Goal: Information Seeking & Learning: Check status

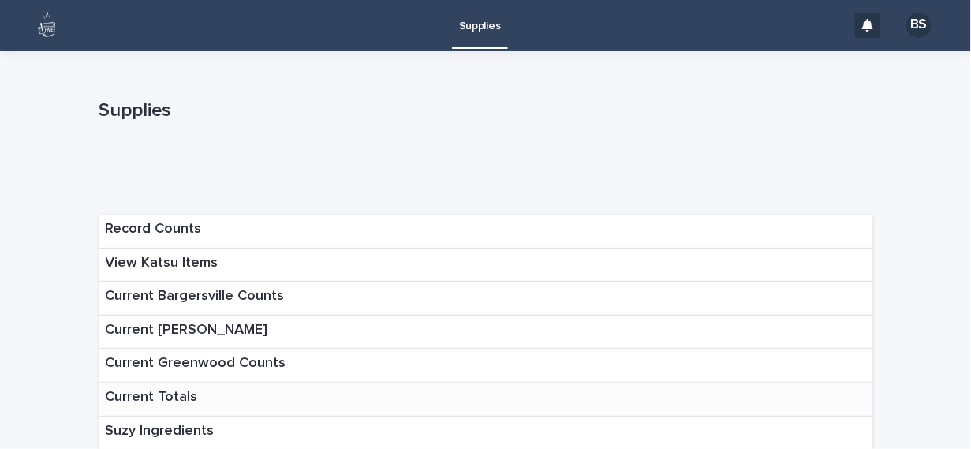
click at [162, 390] on p "Current Totals" at bounding box center [152, 397] width 92 height 17
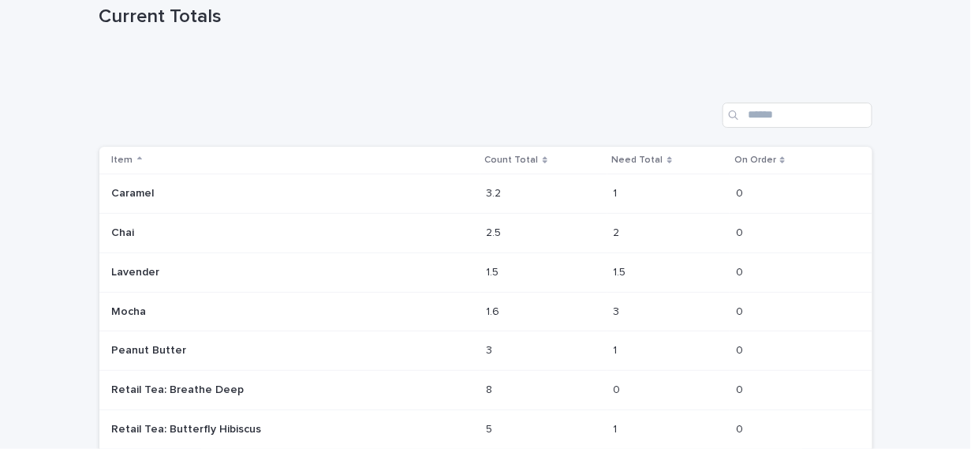
scroll to position [123, 0]
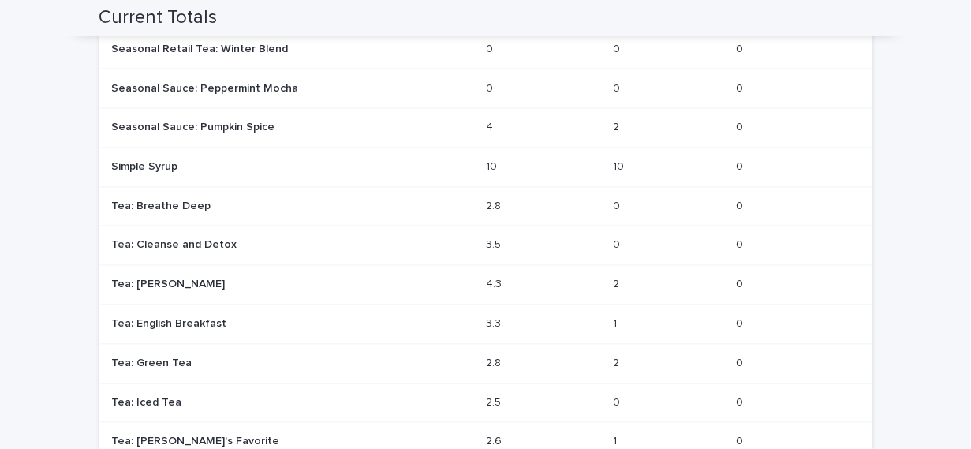
scroll to position [788, 0]
click at [856, 310] on td "0 0" at bounding box center [801, 324] width 142 height 39
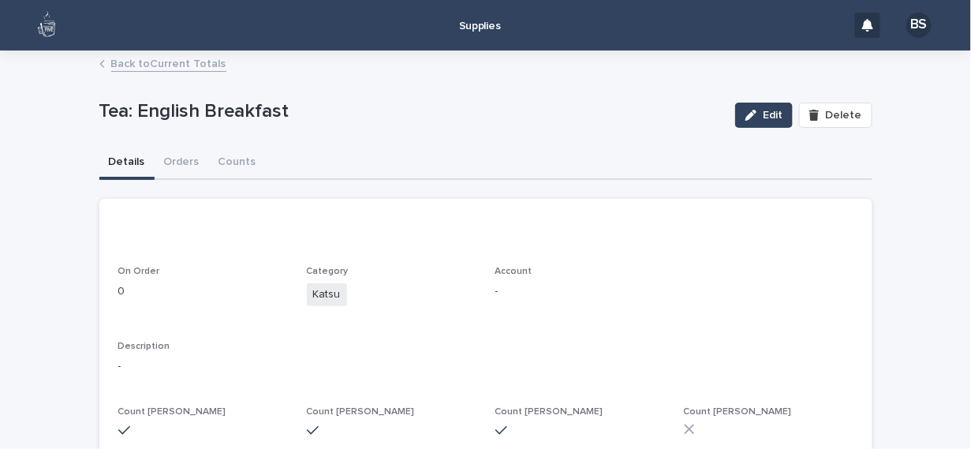
click at [146, 68] on link "Back to Current Totals" at bounding box center [168, 63] width 115 height 18
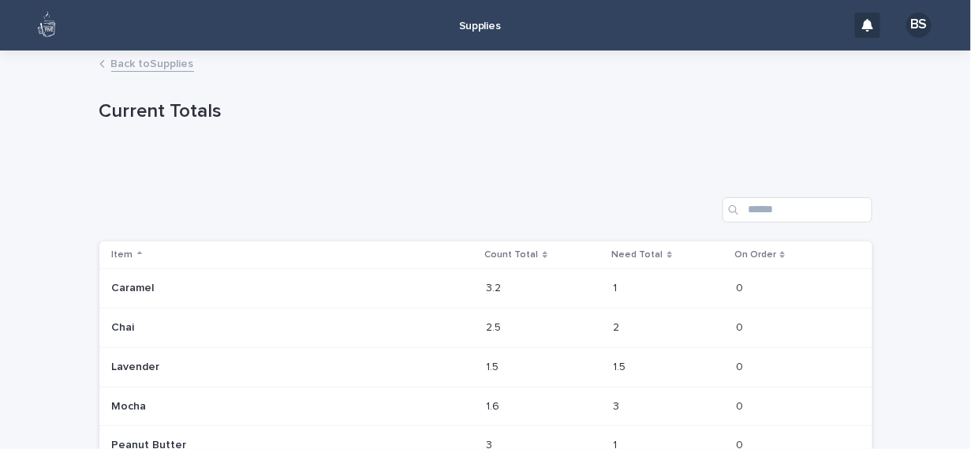
click at [180, 69] on link "Back to Supplies" at bounding box center [152, 63] width 83 height 18
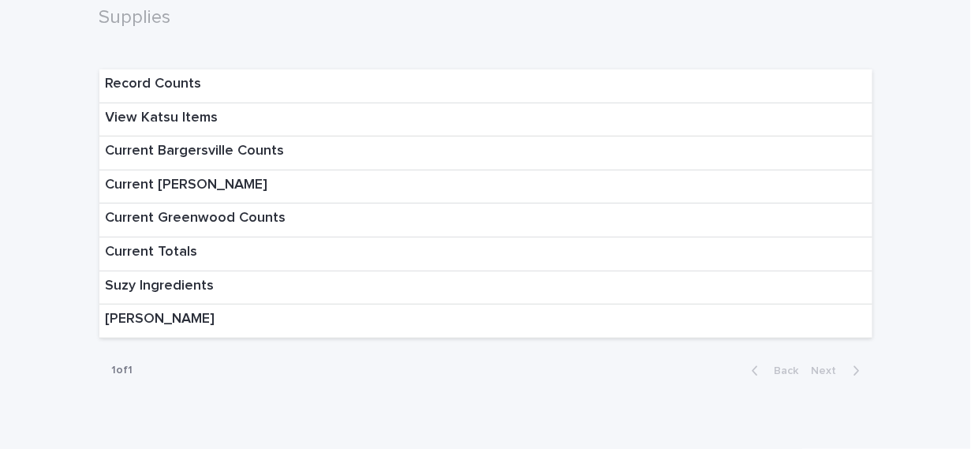
scroll to position [146, 0]
click at [283, 155] on div "Current Bargersville Counts" at bounding box center [485, 153] width 773 height 34
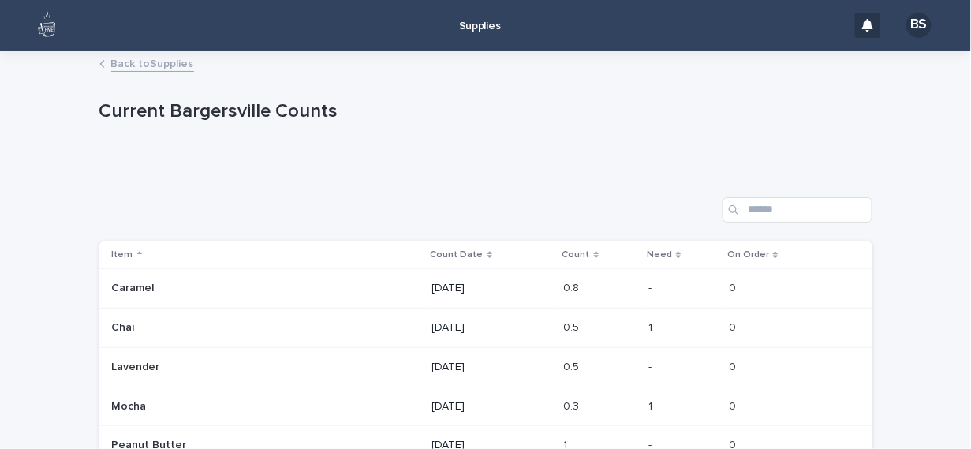
click at [161, 66] on link "Back to Supplies" at bounding box center [152, 63] width 83 height 18
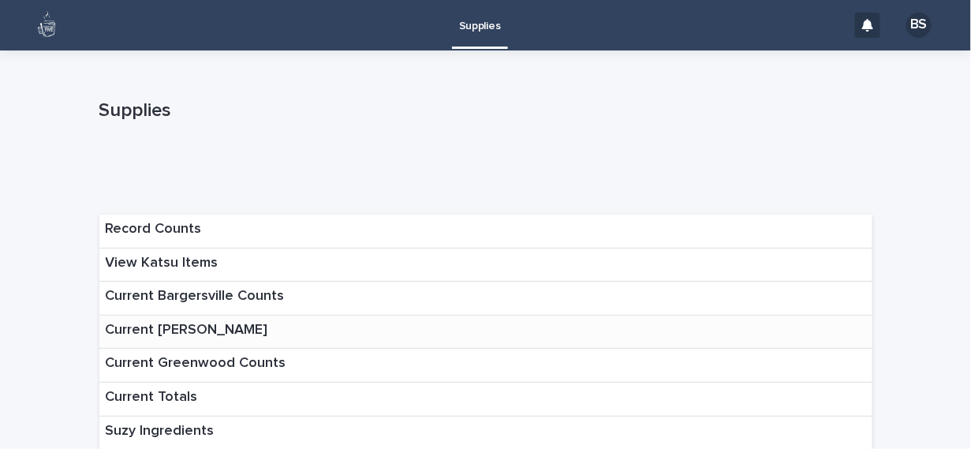
click at [239, 331] on p "Current [PERSON_NAME]" at bounding box center [187, 330] width 163 height 17
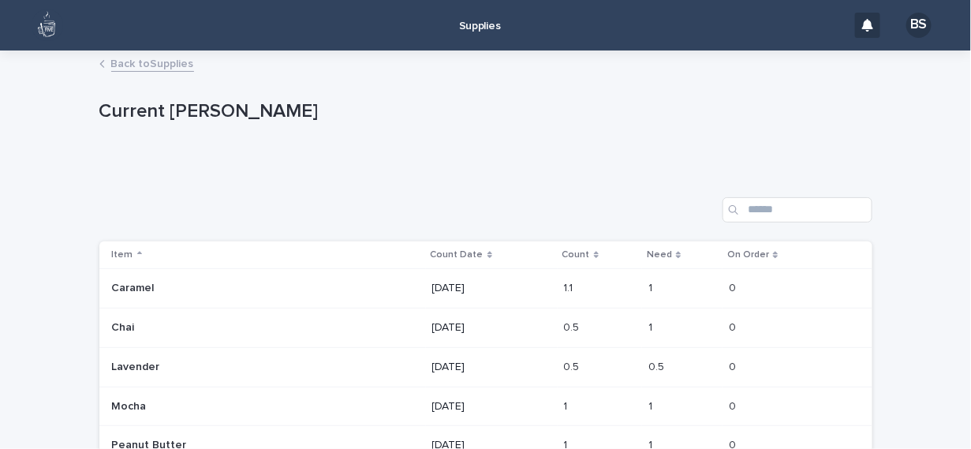
click at [145, 60] on link "Back to Supplies" at bounding box center [152, 63] width 83 height 18
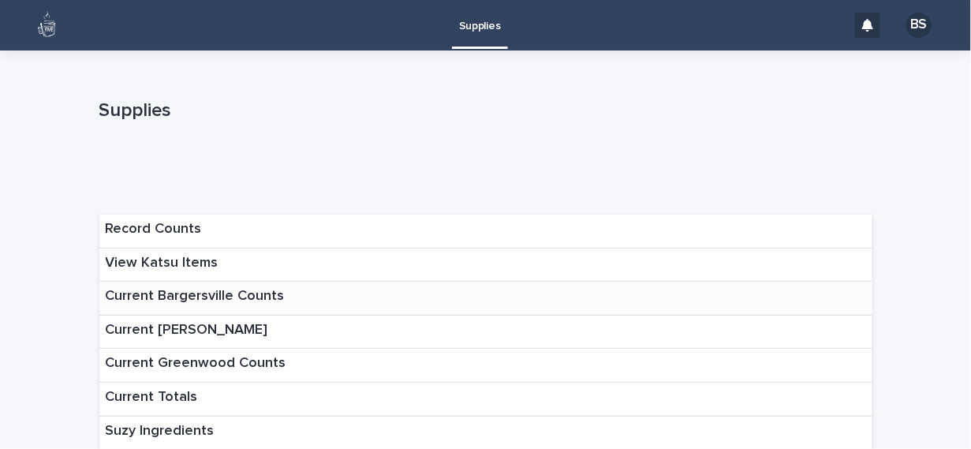
click at [179, 296] on p "Current Bargersville Counts" at bounding box center [195, 296] width 179 height 17
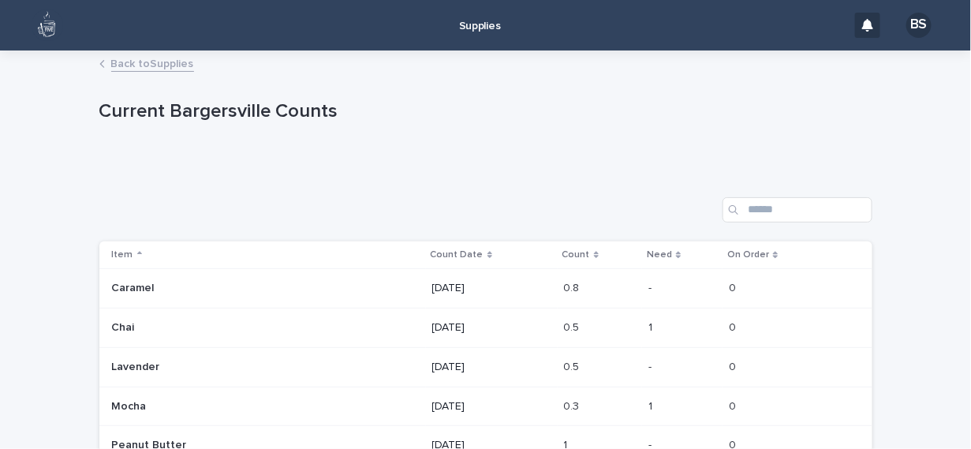
click at [141, 60] on link "Back to Supplies" at bounding box center [152, 63] width 83 height 18
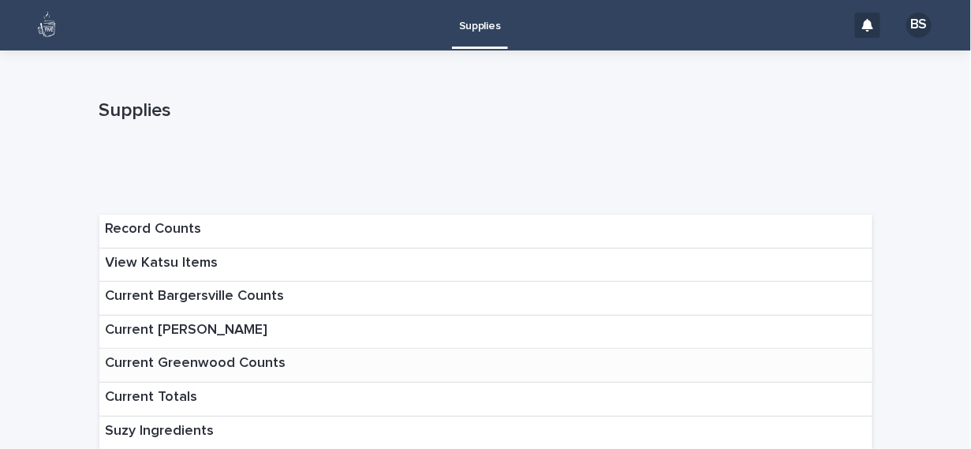
click at [236, 358] on p "Current Greenwood Counts" at bounding box center [196, 363] width 181 height 17
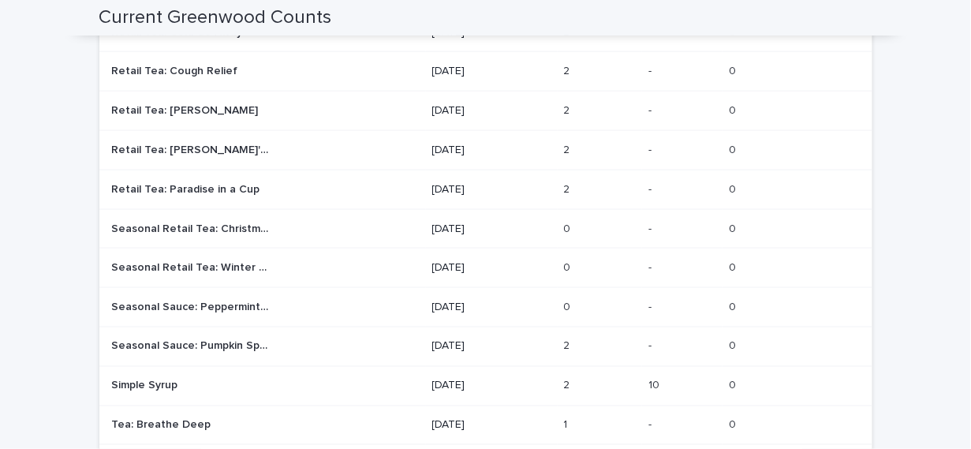
scroll to position [578, 0]
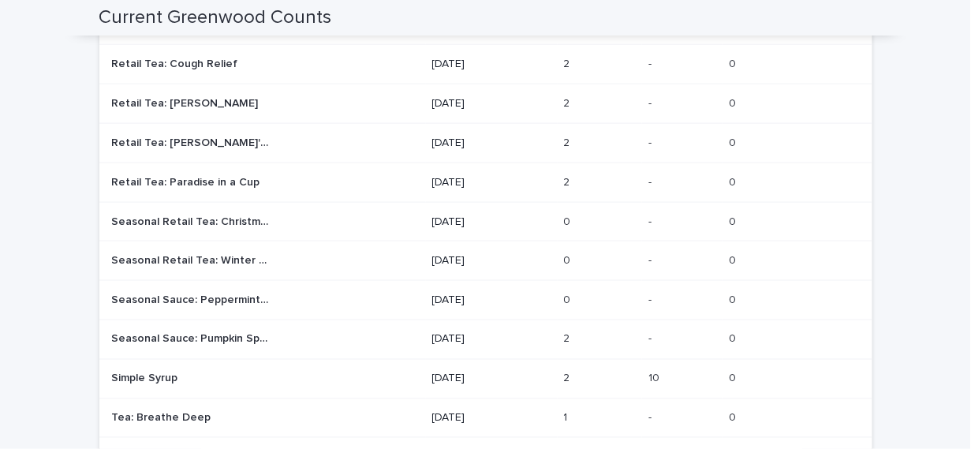
click at [132, 372] on p "Simple Syrup" at bounding box center [146, 377] width 69 height 17
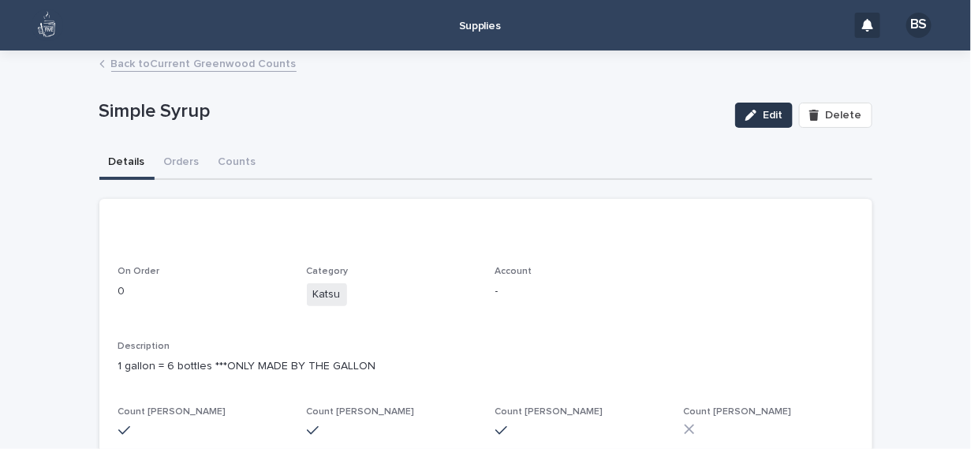
click at [761, 108] on button "Edit" at bounding box center [765, 115] width 58 height 25
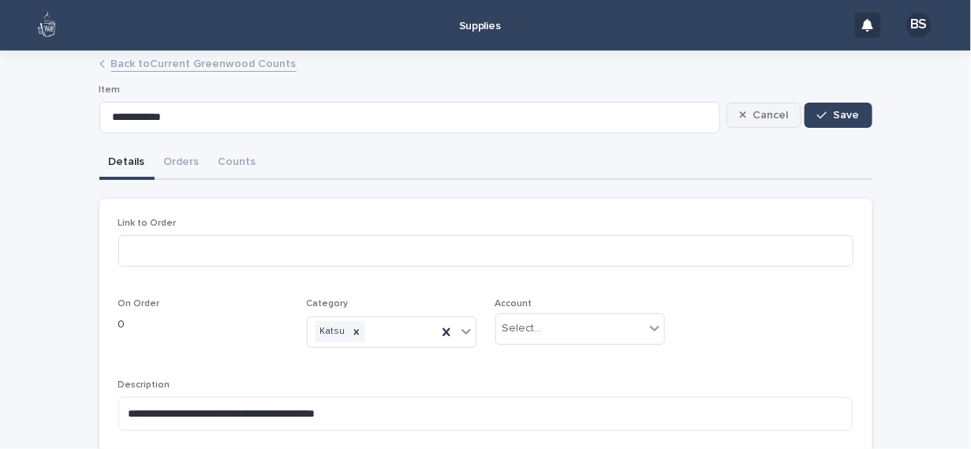
click at [758, 110] on span "Cancel" at bounding box center [771, 115] width 36 height 11
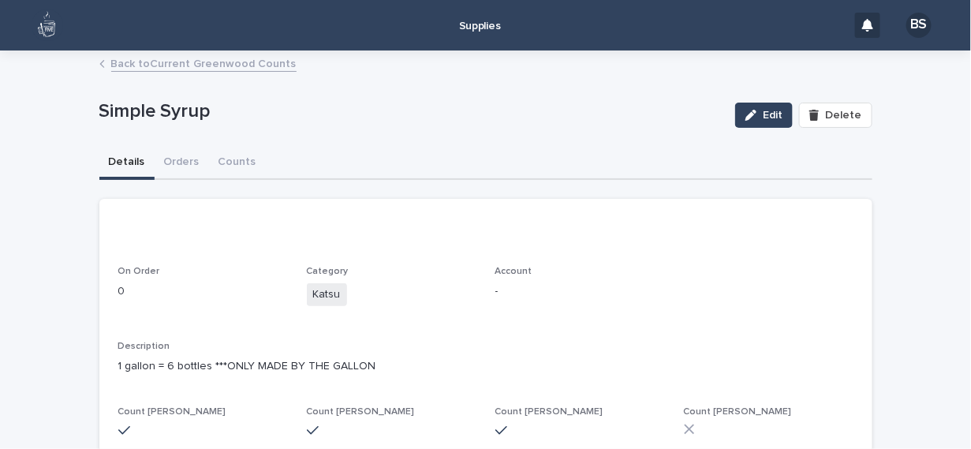
click at [154, 63] on link "Back to Current Greenwood Counts" at bounding box center [203, 63] width 185 height 18
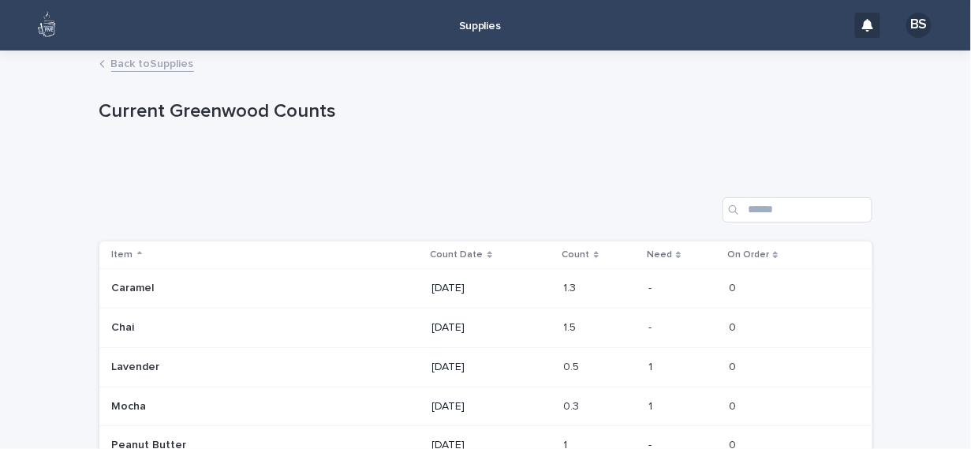
click at [133, 62] on link "Back to Supplies" at bounding box center [152, 63] width 83 height 18
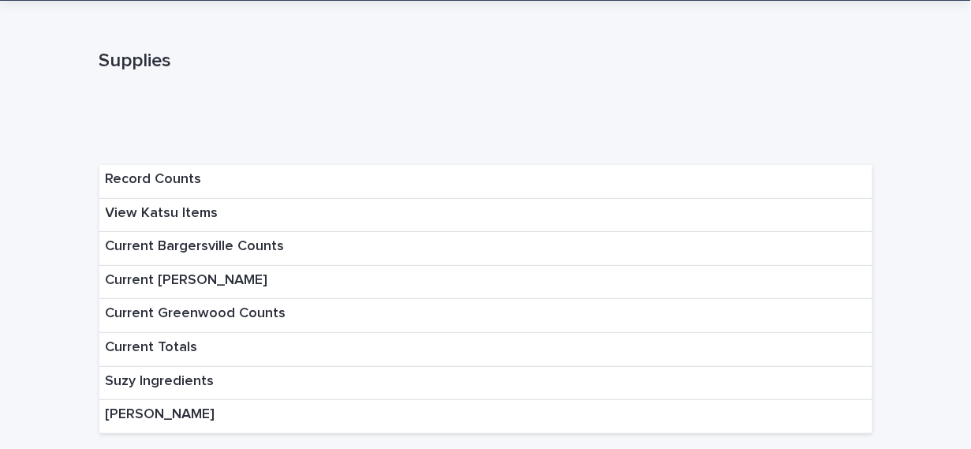
scroll to position [177, 0]
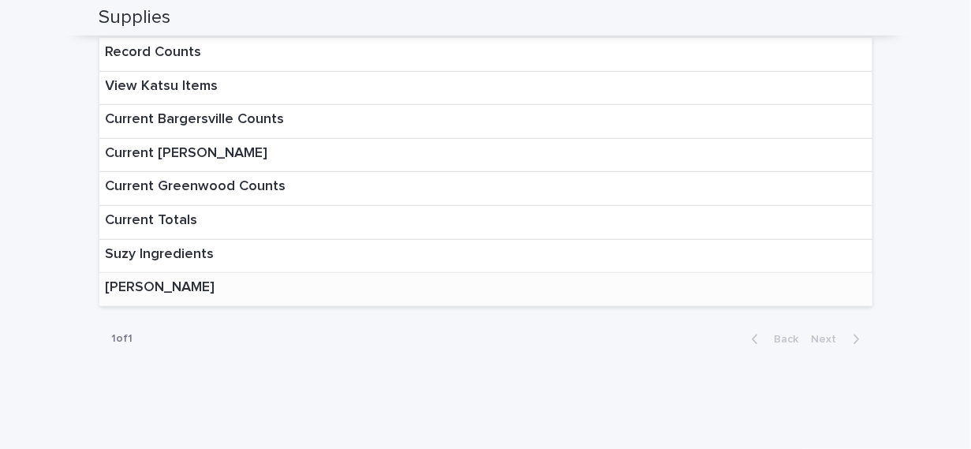
click at [162, 279] on p "[PERSON_NAME]" at bounding box center [161, 287] width 110 height 17
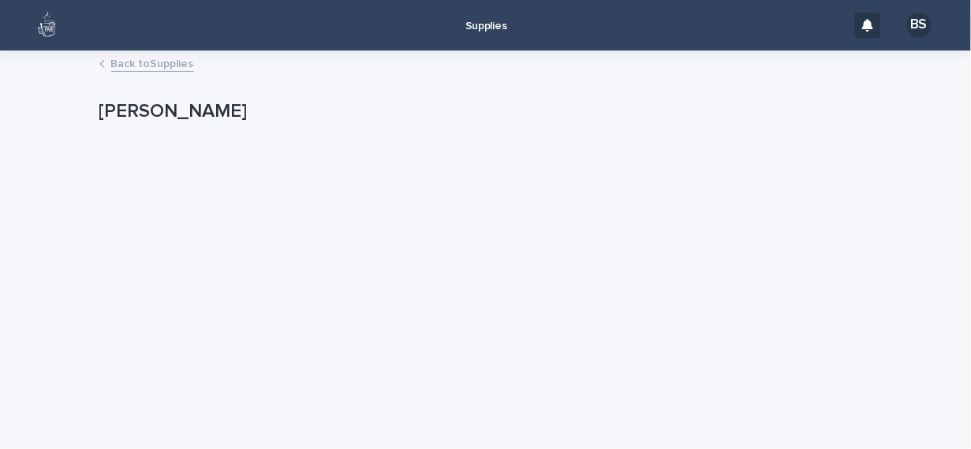
click at [148, 62] on link "Back to Supplies" at bounding box center [152, 63] width 83 height 18
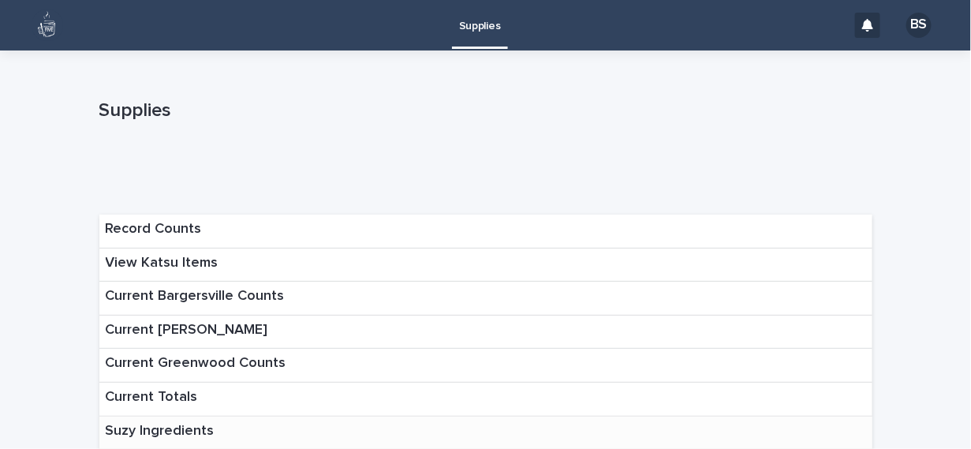
click at [172, 426] on p "Suzy Ingredients" at bounding box center [160, 431] width 109 height 17
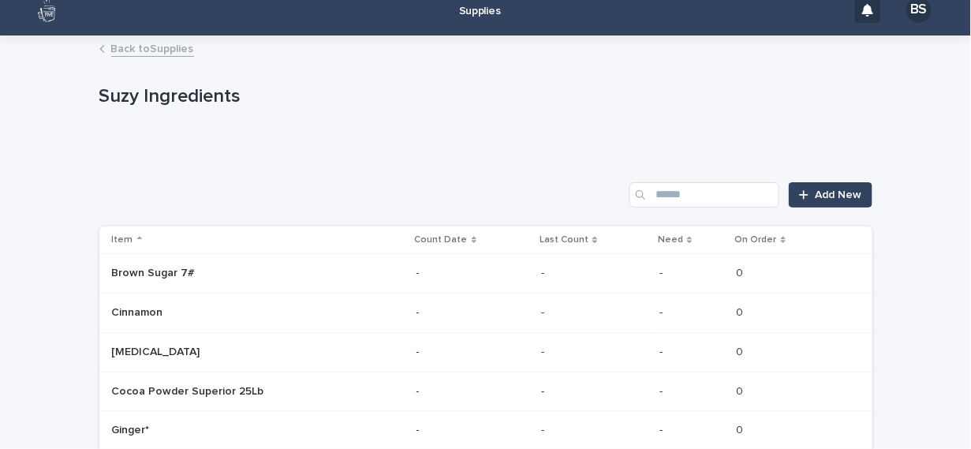
scroll to position [84, 0]
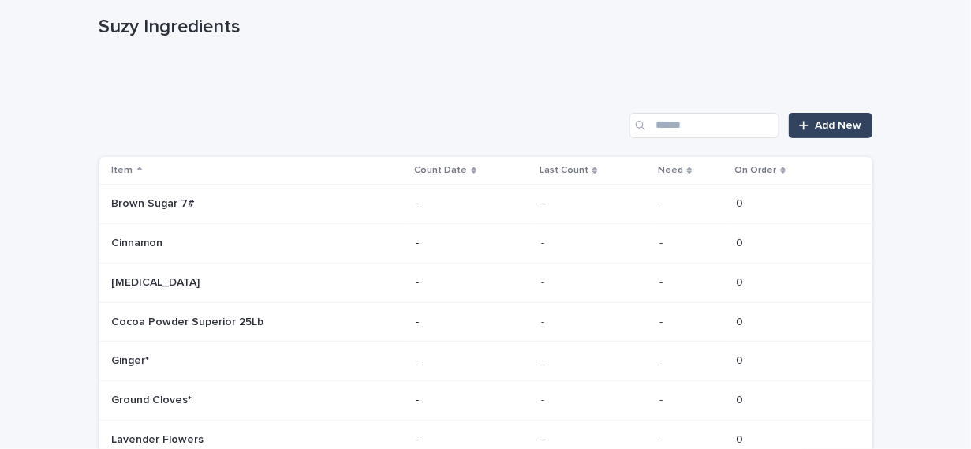
click at [417, 199] on p "-" at bounding box center [473, 203] width 113 height 13
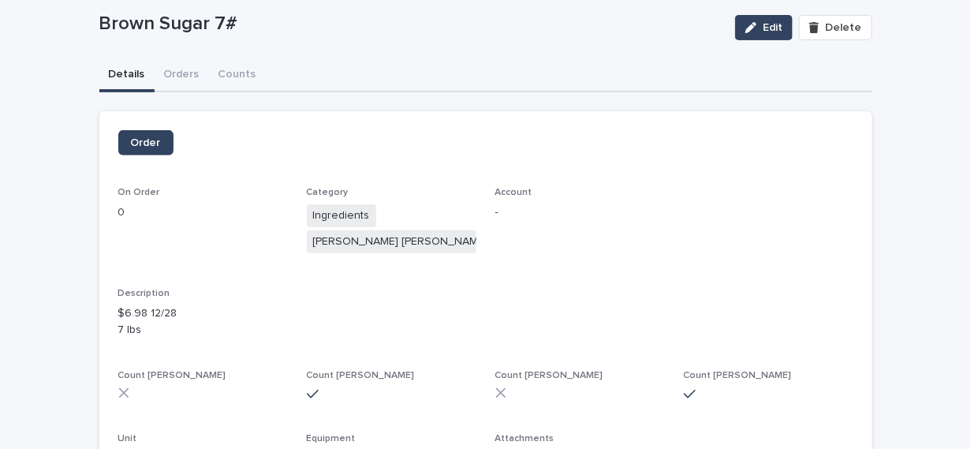
scroll to position [89, 0]
click at [224, 67] on div "Supplies BS Back to Suzy Ingredients Loading... Saving… Loading... Saving… Brow…" at bounding box center [485, 396] width 971 height 970
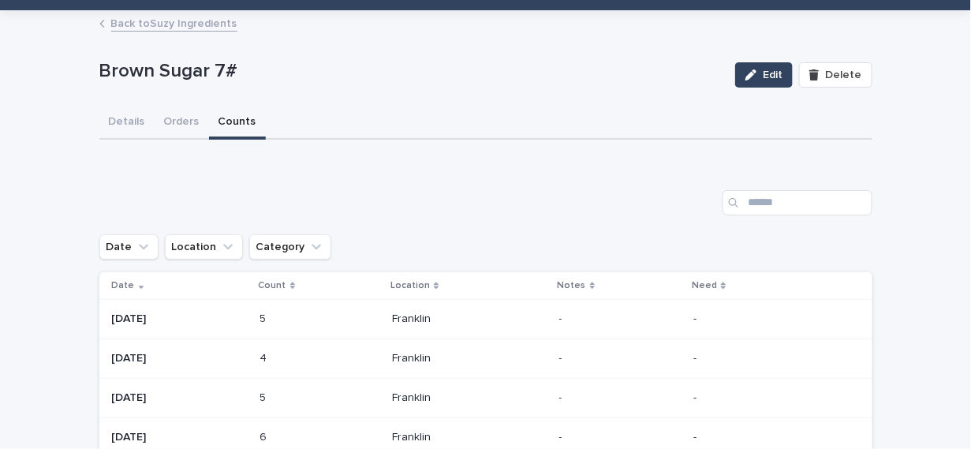
scroll to position [32, 0]
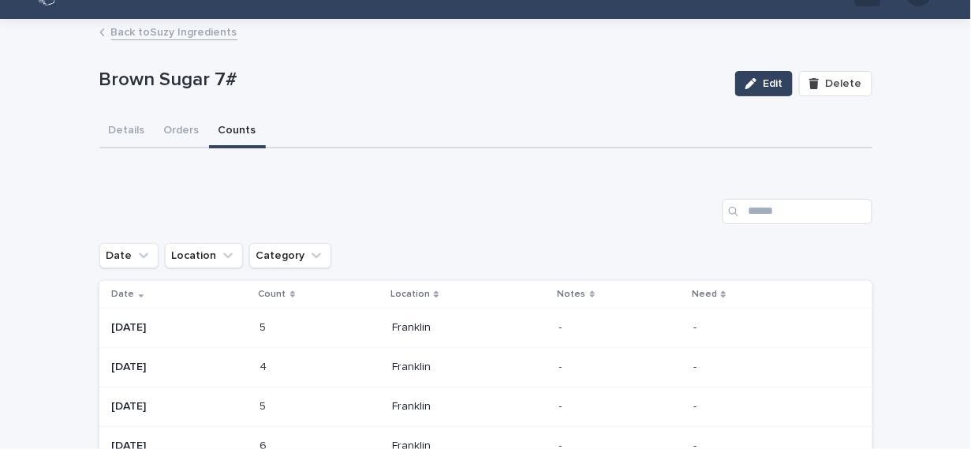
click at [137, 32] on link "Back to Suzy Ingredients" at bounding box center [174, 31] width 126 height 18
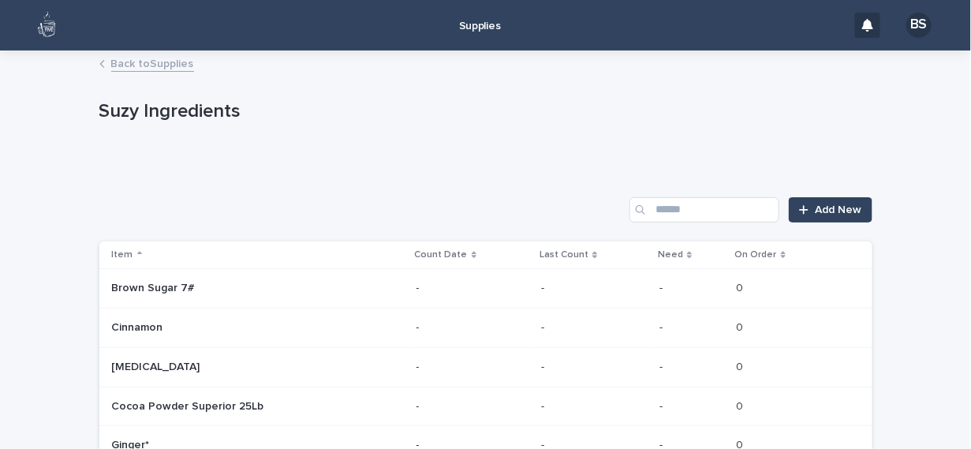
click at [136, 58] on link "Back to Supplies" at bounding box center [152, 63] width 83 height 18
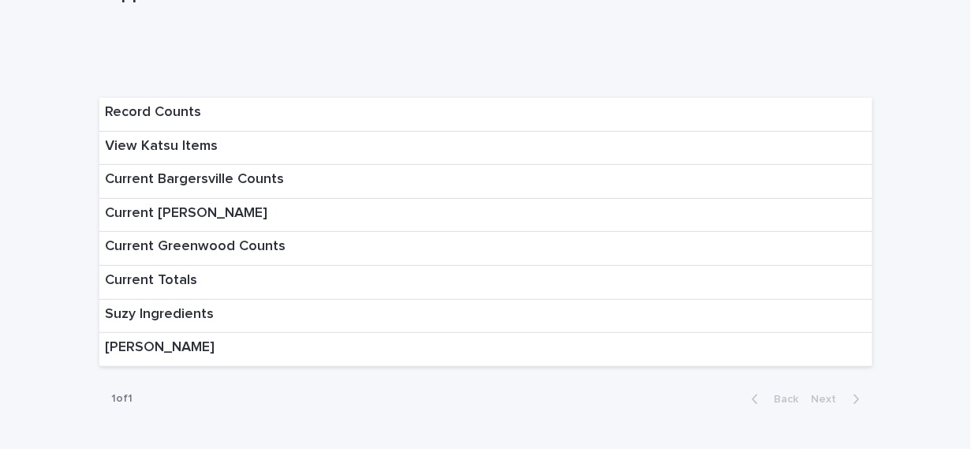
scroll to position [129, 0]
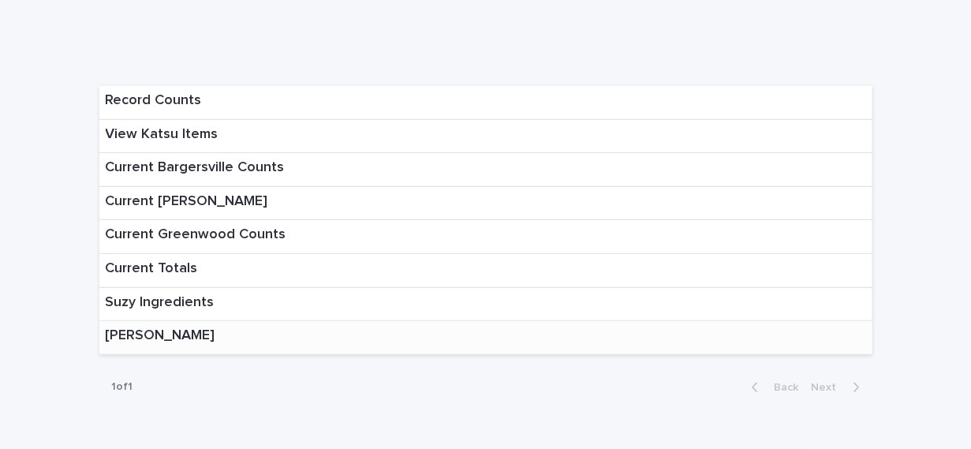
click at [152, 331] on p "[PERSON_NAME]" at bounding box center [161, 336] width 110 height 17
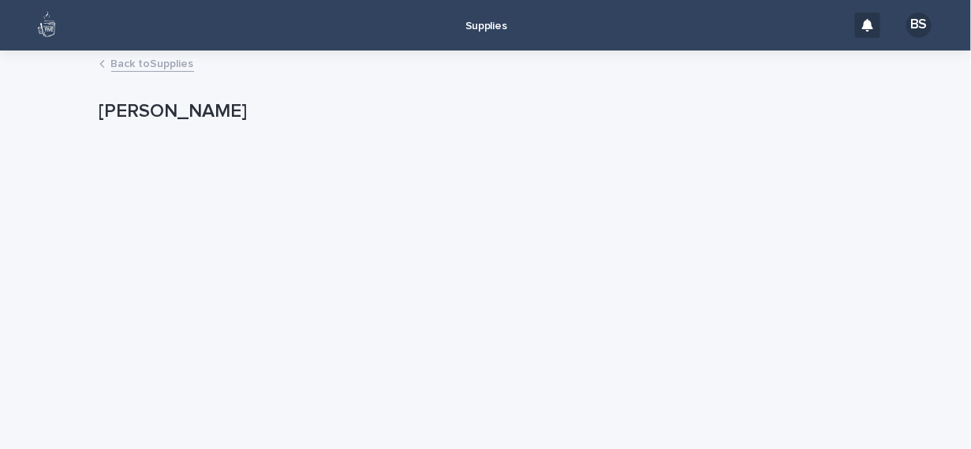
click at [669, 260] on div "Loading... Saving… Loading... Saving… [PERSON_NAME] [PERSON_NAME] Sorry, there …" at bounding box center [486, 231] width 789 height 358
click at [145, 61] on link "Back to Supplies" at bounding box center [152, 63] width 83 height 18
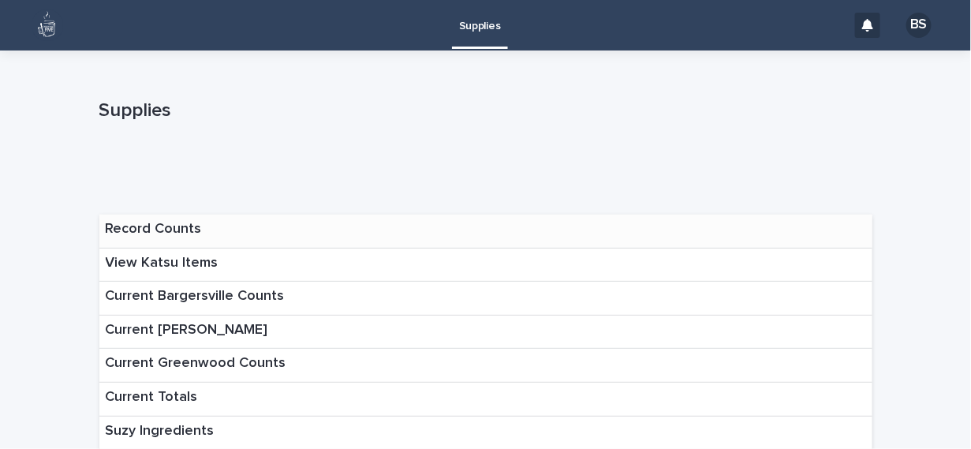
click at [152, 225] on p "Record Counts" at bounding box center [154, 229] width 96 height 17
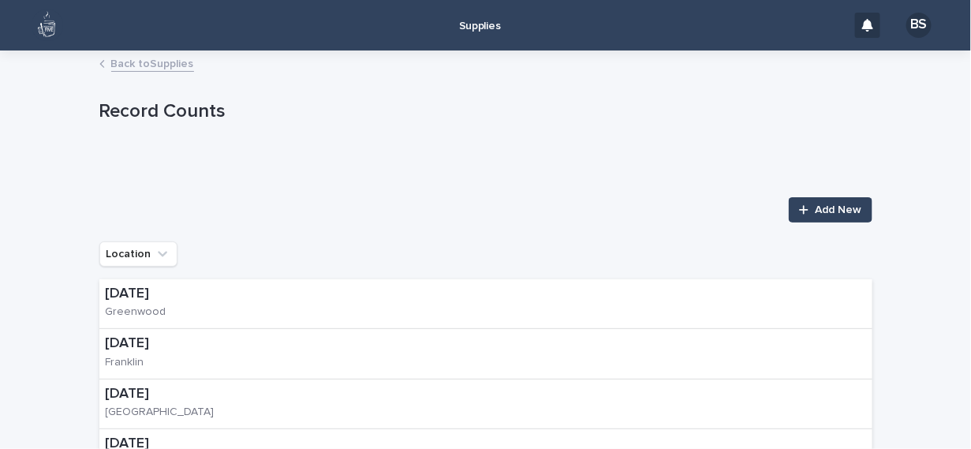
click at [144, 58] on link "Back to Supplies" at bounding box center [152, 63] width 83 height 18
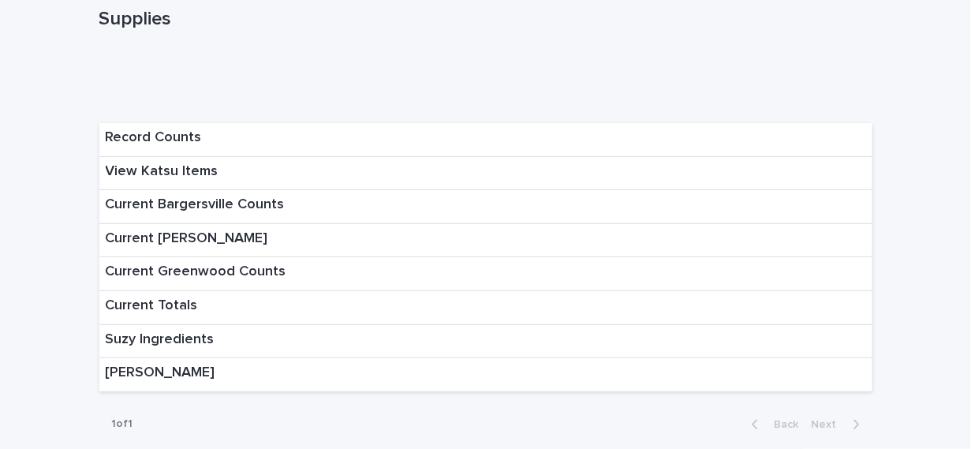
scroll to position [98, 0]
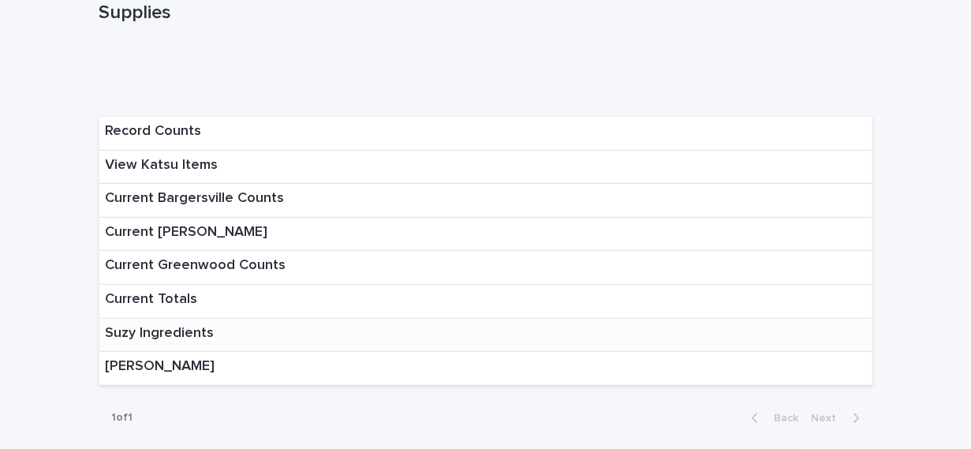
click at [179, 325] on p "Suzy Ingredients" at bounding box center [160, 333] width 109 height 17
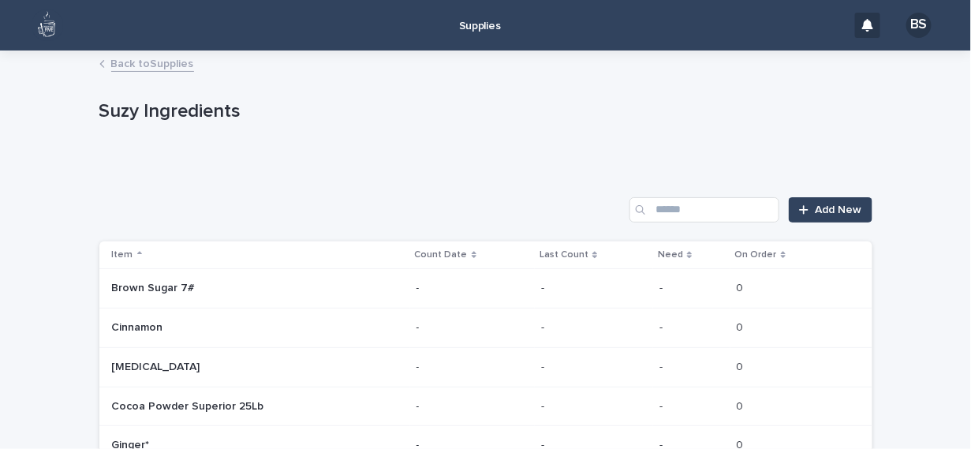
click at [660, 283] on p "-" at bounding box center [663, 287] width 6 height 17
